Goal: Check status

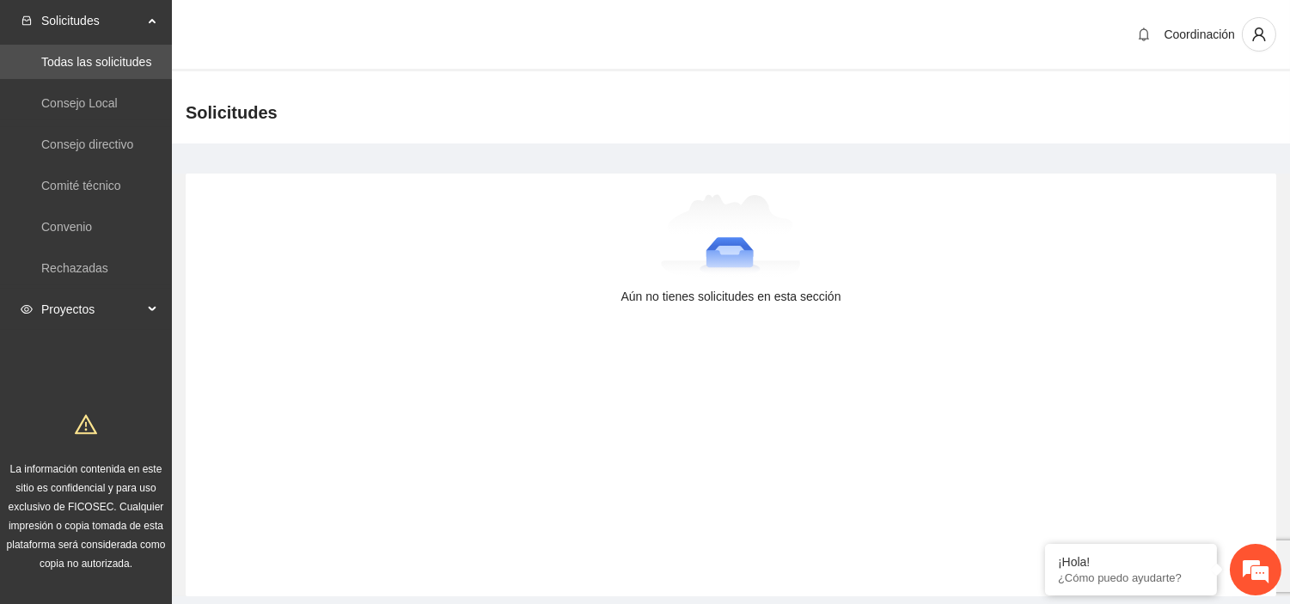
click at [58, 312] on span "Proyectos" at bounding box center [91, 309] width 101 height 34
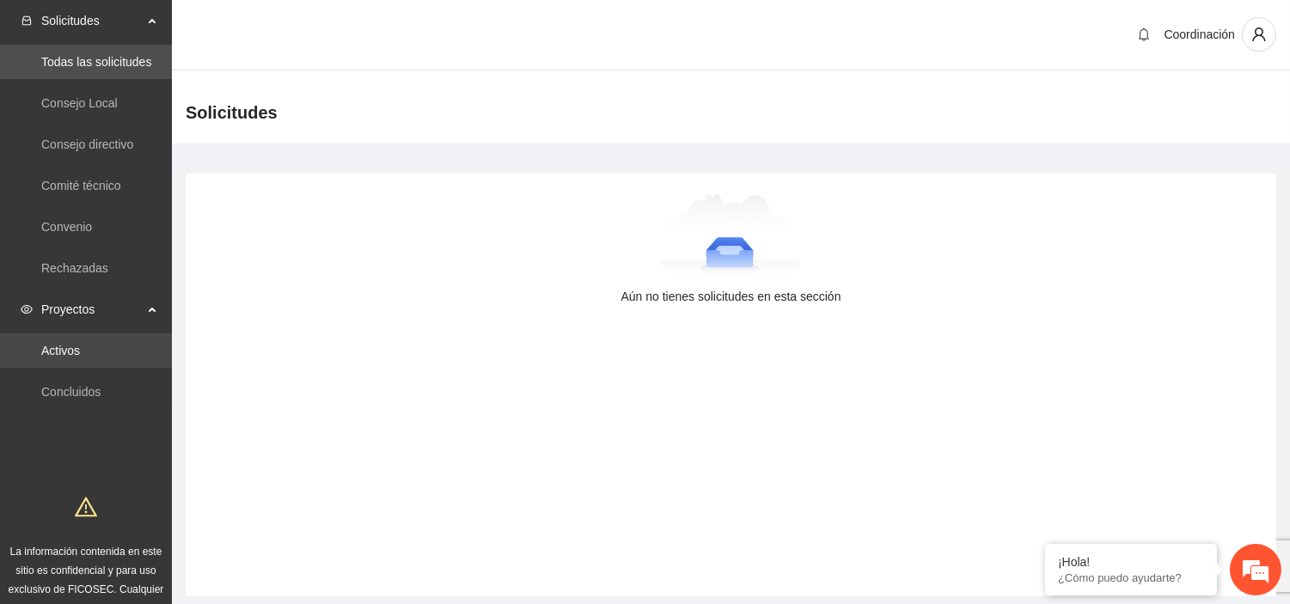
click at [80, 344] on link "Activos" at bounding box center [60, 351] width 39 height 14
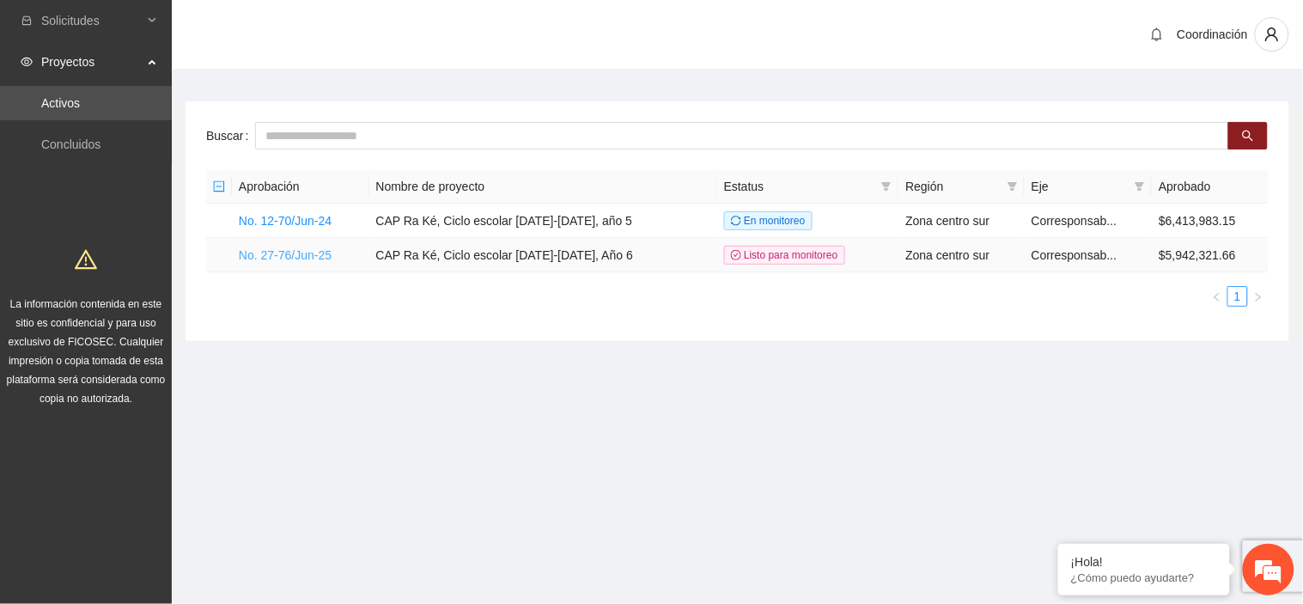
click at [312, 260] on link "No. 27-76/Jun-25" at bounding box center [285, 255] width 93 height 14
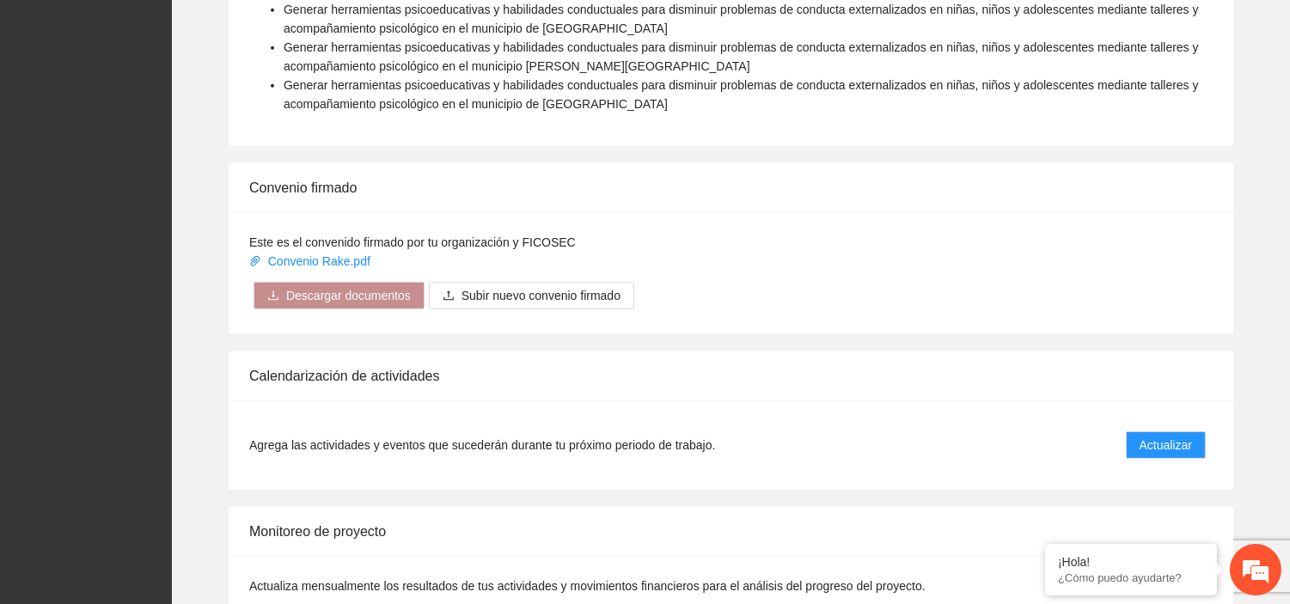
scroll to position [1622, 0]
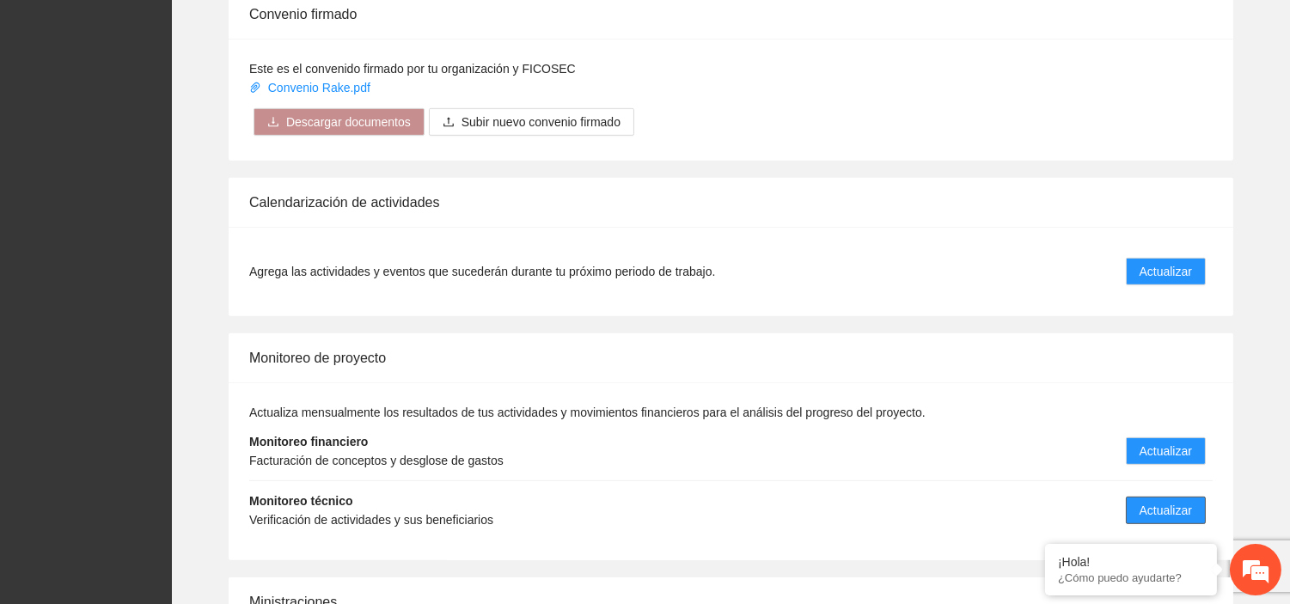
click at [1186, 501] on span "Actualizar" at bounding box center [1165, 510] width 52 height 19
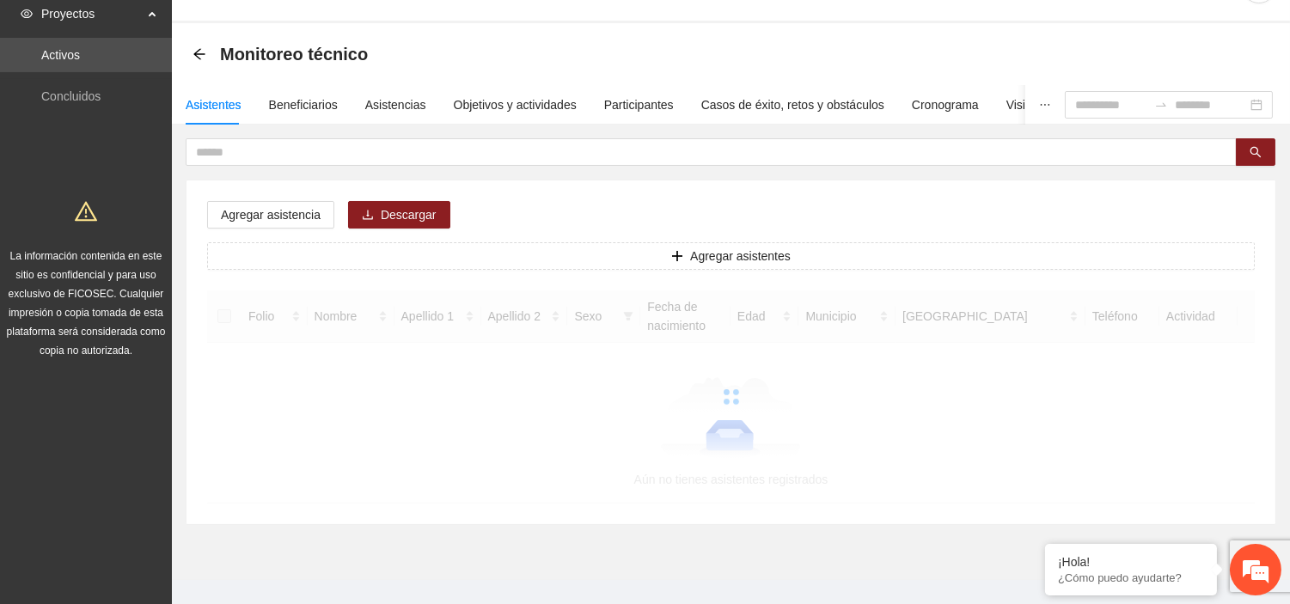
scroll to position [71, 0]
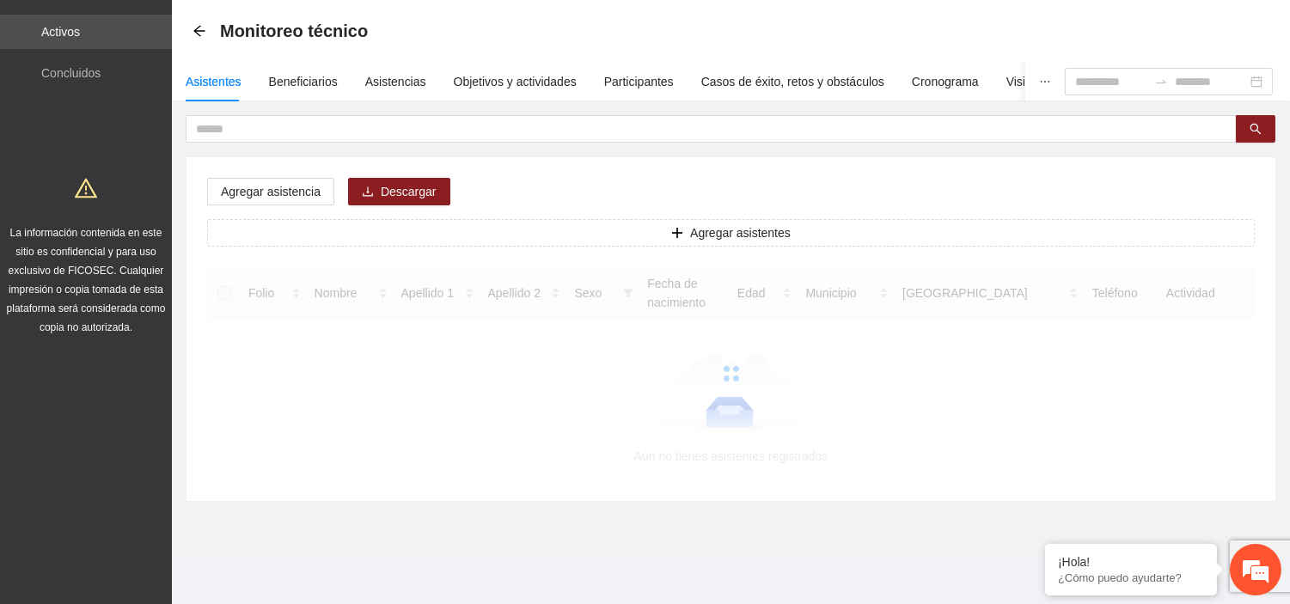
click at [729, 450] on div at bounding box center [730, 373] width 1047 height 213
